Goal: Task Accomplishment & Management: Use online tool/utility

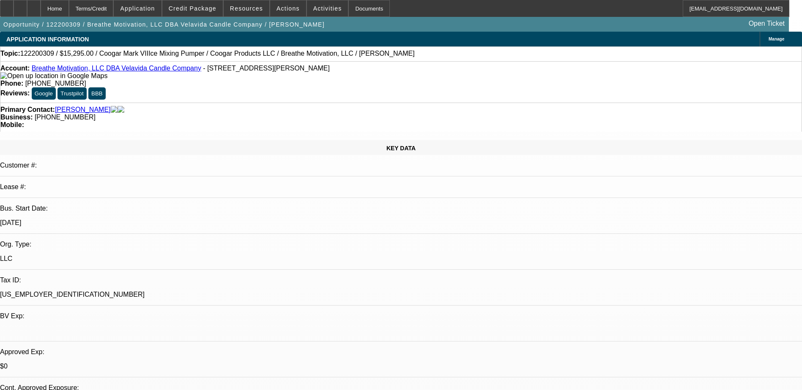
select select "0"
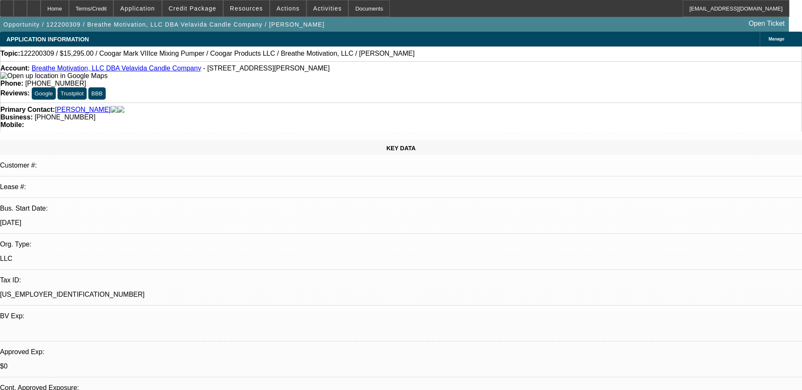
select select "0"
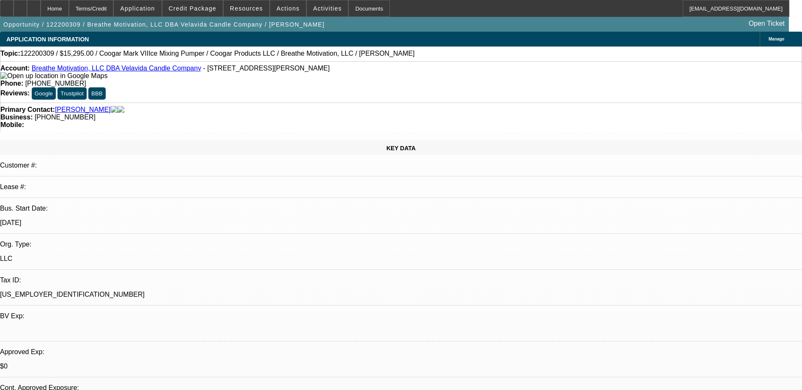
select select "0"
select select "1"
select select "6"
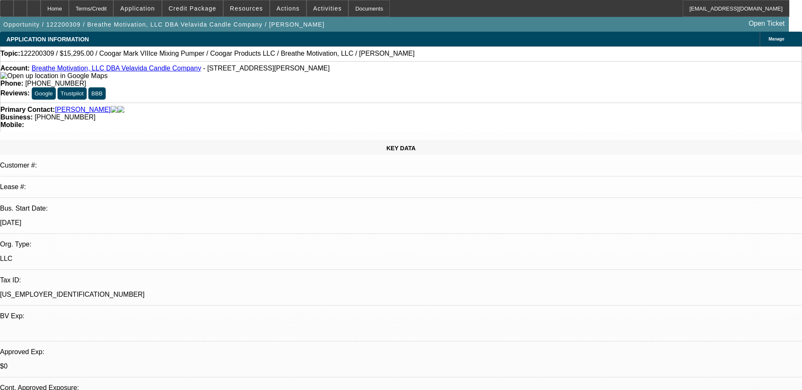
select select "1"
select select "6"
select select "1"
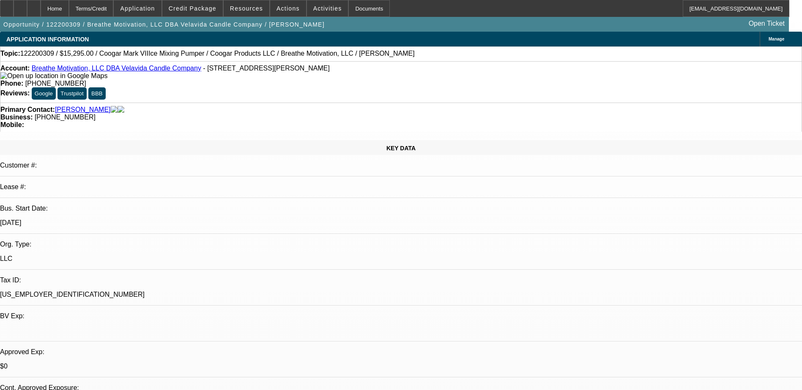
select select "6"
select select "1"
select select "6"
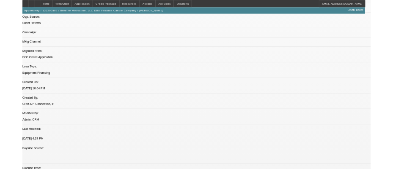
scroll to position [507, 0]
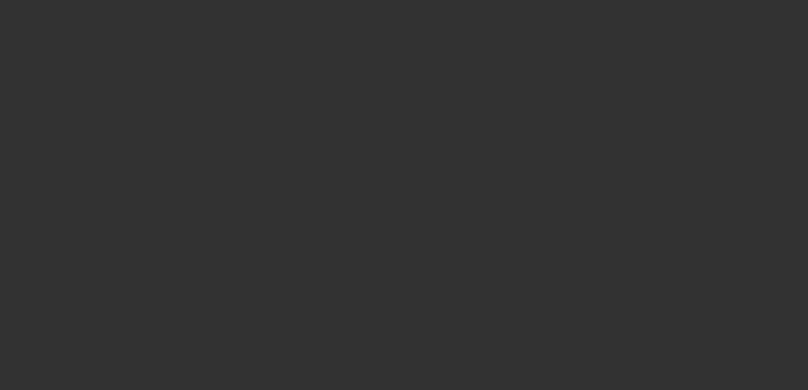
select select "0.1"
select select "2"
select select "0.1"
select select "4"
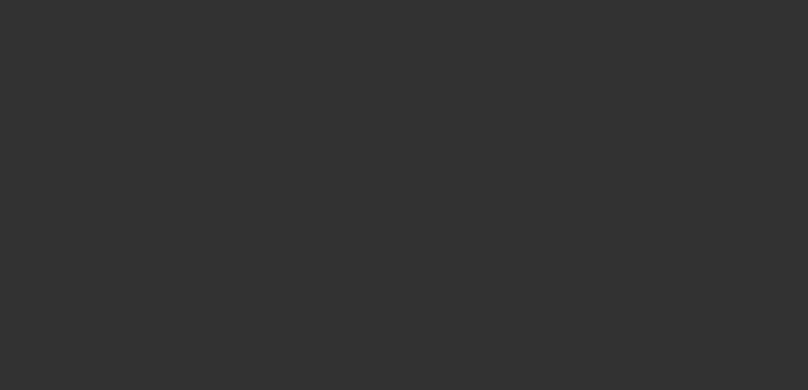
select select "0.1"
select select "2"
select select "0.1"
select select "4"
